Goal: Information Seeking & Learning: Learn about a topic

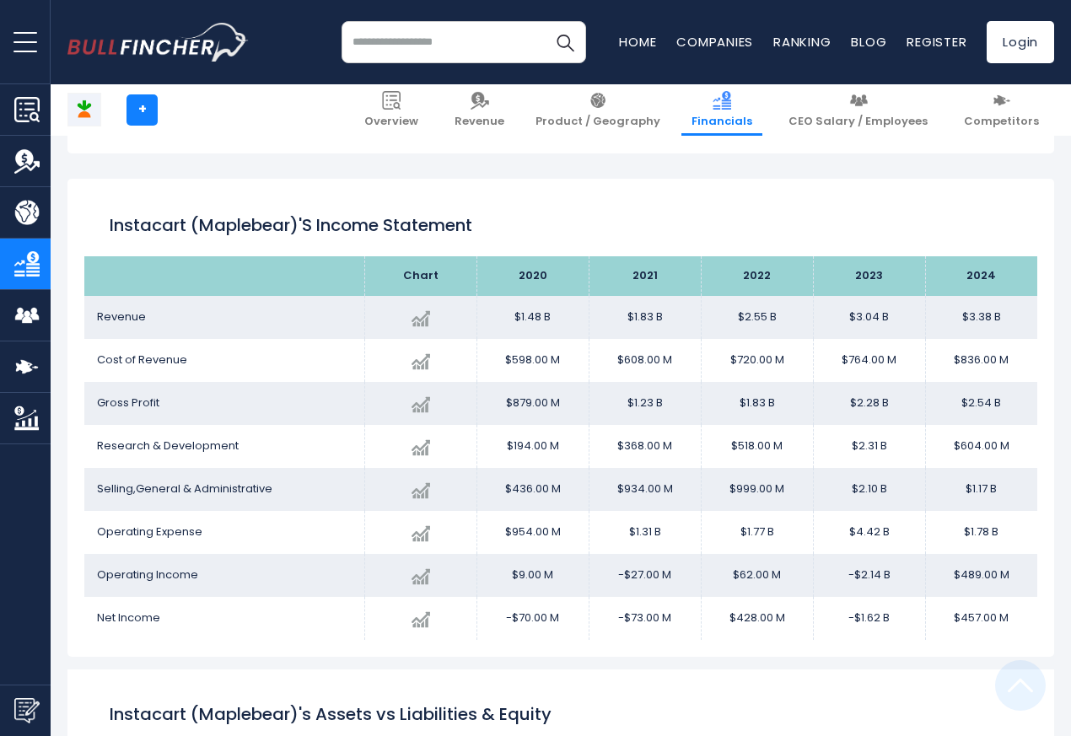
scroll to position [912, 0]
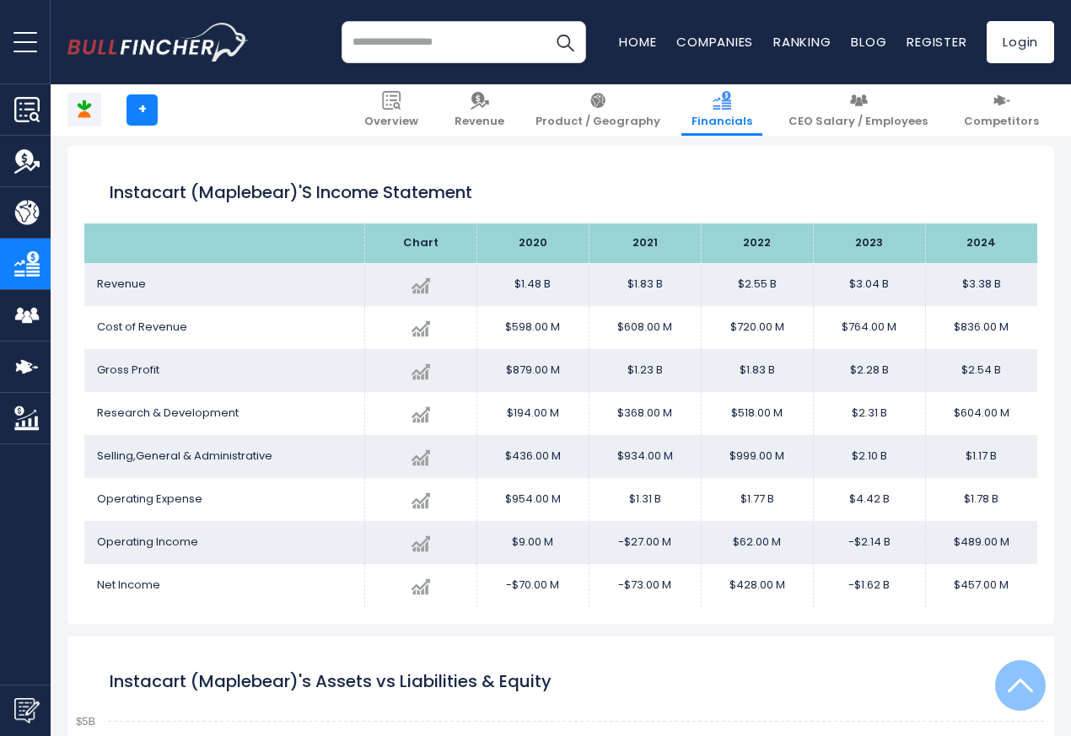
scroll to position [912, 0]
